Goal: Find specific page/section: Locate a particular part of the current website

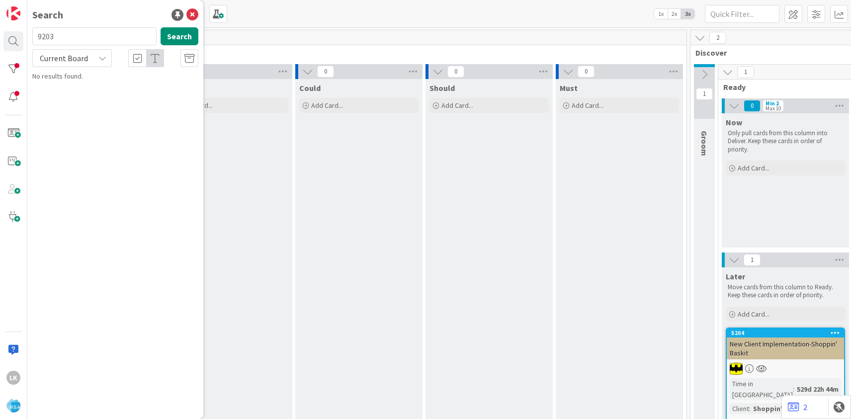
type input "9203"
click at [91, 92] on span "Support Maintenance - 308680- Petes Fresh Market- RSA" at bounding box center [113, 92] width 135 height 19
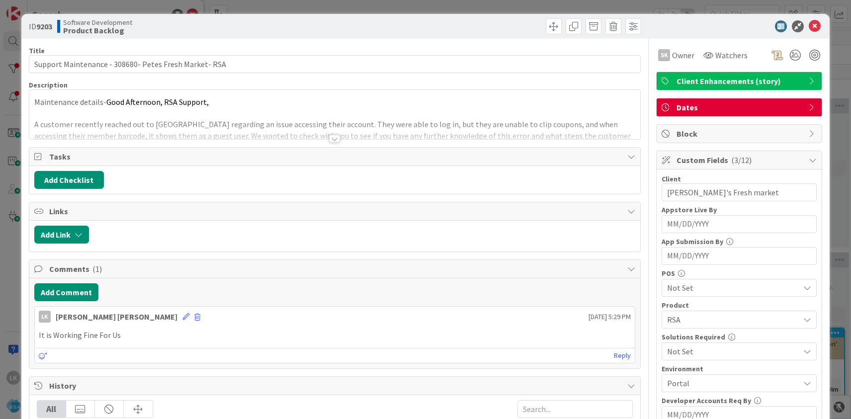
click at [333, 139] on div at bounding box center [334, 139] width 11 height 8
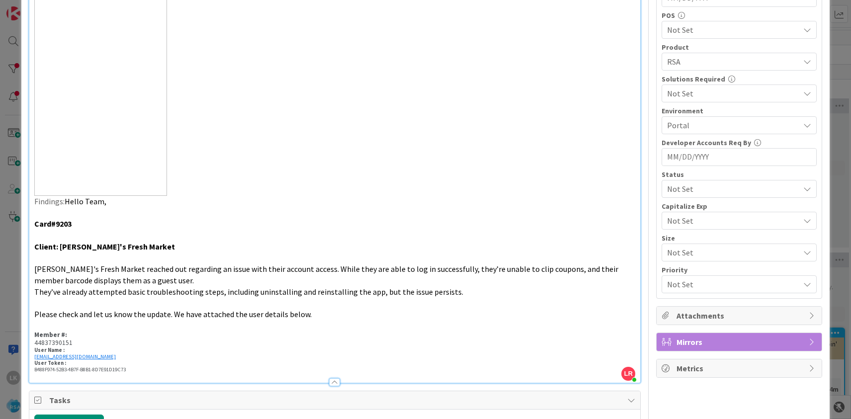
scroll to position [261, 0]
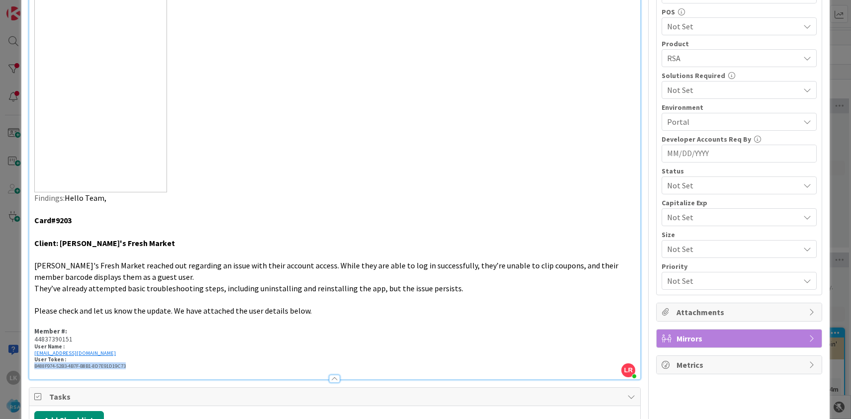
drag, startPoint x: 34, startPoint y: 365, endPoint x: 132, endPoint y: 365, distance: 97.4
click at [132, 365] on h6 "B488F974-52B3-4B7F-B8B1-8D7E91D19C73" at bounding box center [334, 366] width 601 height 6
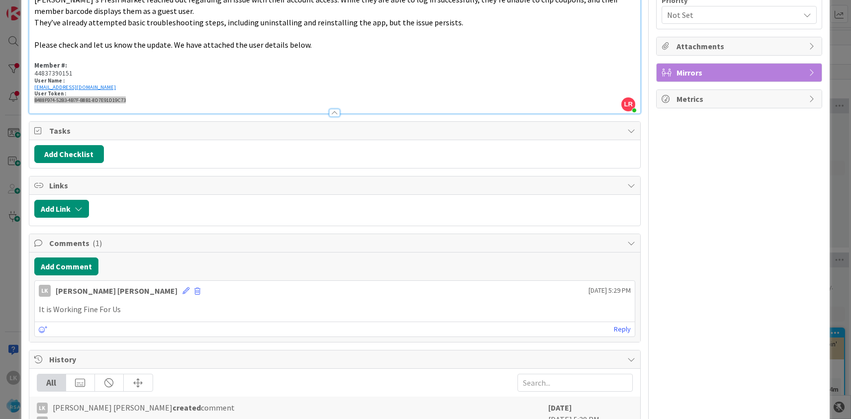
scroll to position [523, 0]
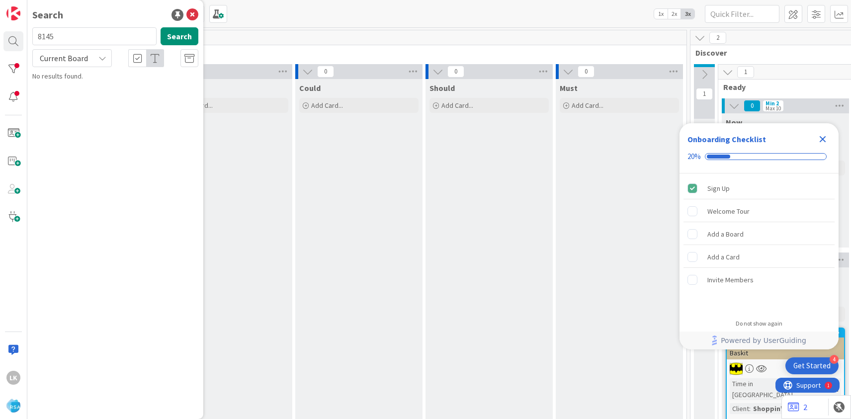
type input "8145"
click at [87, 86] on span "New Client Implementation- LaCasa Del Pueblo" at bounding box center [115, 92] width 139 height 19
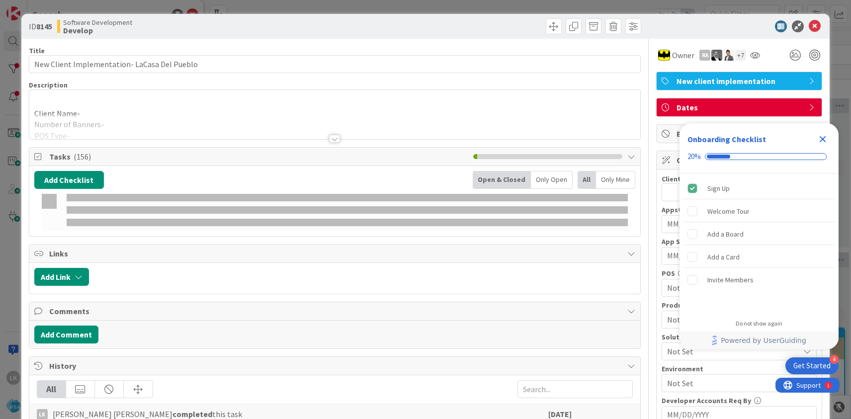
click at [812, 29] on icon at bounding box center [814, 26] width 12 height 12
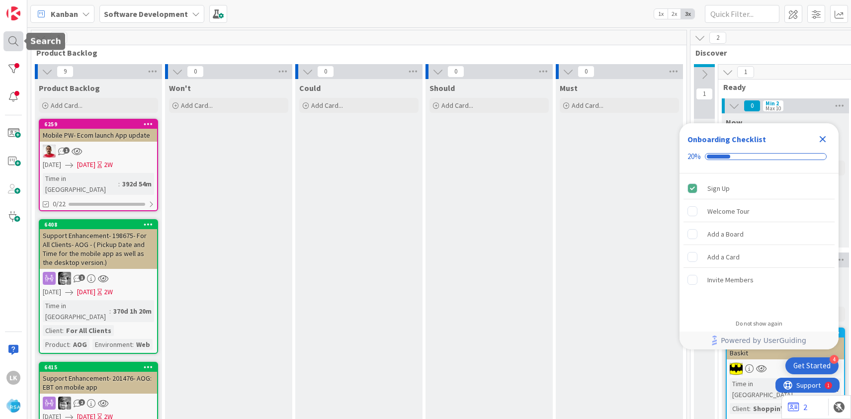
click at [18, 43] on div at bounding box center [13, 41] width 20 height 20
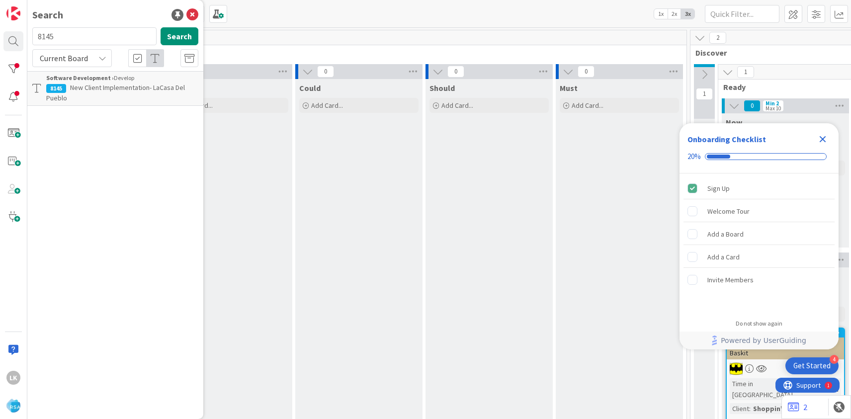
click at [51, 39] on input "8145" at bounding box center [94, 36] width 124 height 18
click at [60, 38] on input "8145" at bounding box center [94, 36] width 124 height 18
type input "8580"
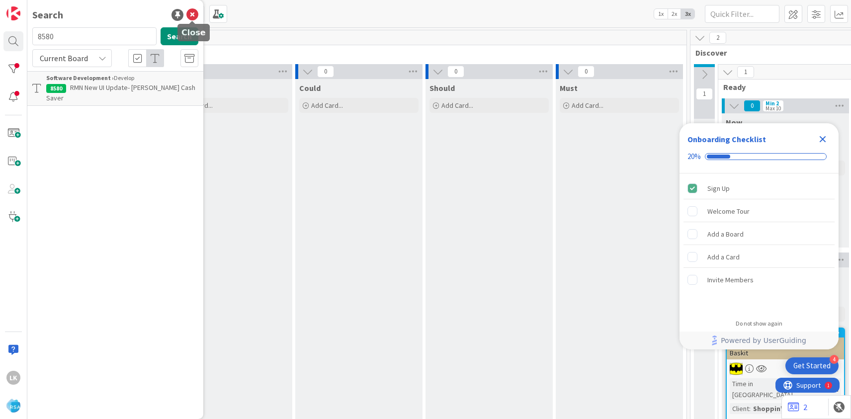
click at [192, 14] on icon at bounding box center [192, 15] width 12 height 12
